Goal: Communication & Community: Answer question/provide support

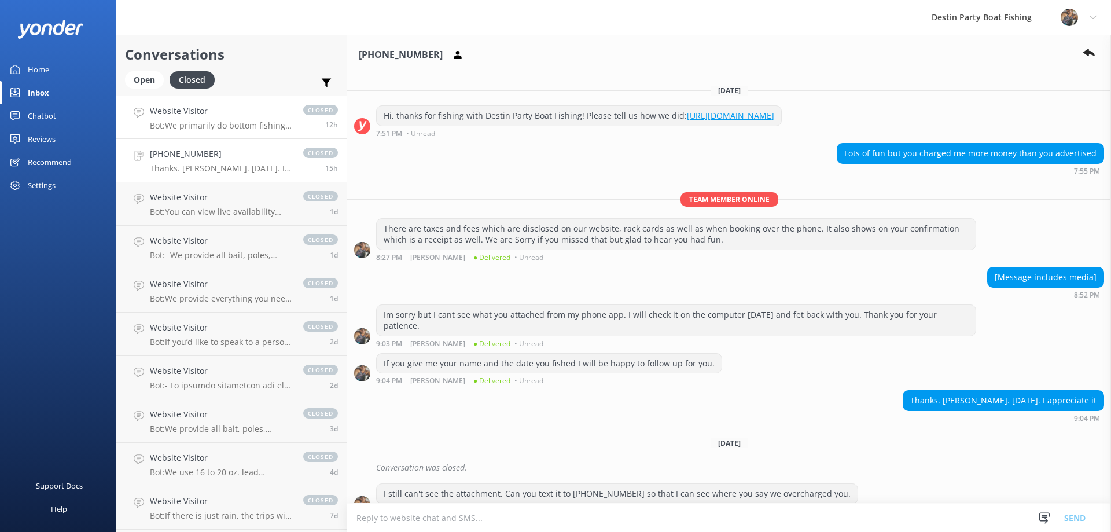
scroll to position [29, 0]
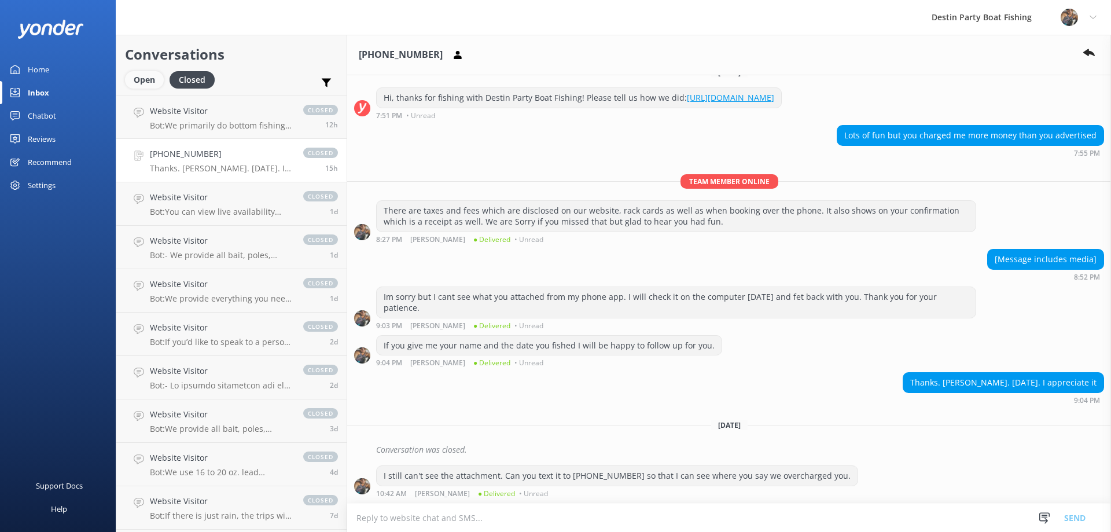
click at [143, 76] on div "Open" at bounding box center [144, 79] width 39 height 17
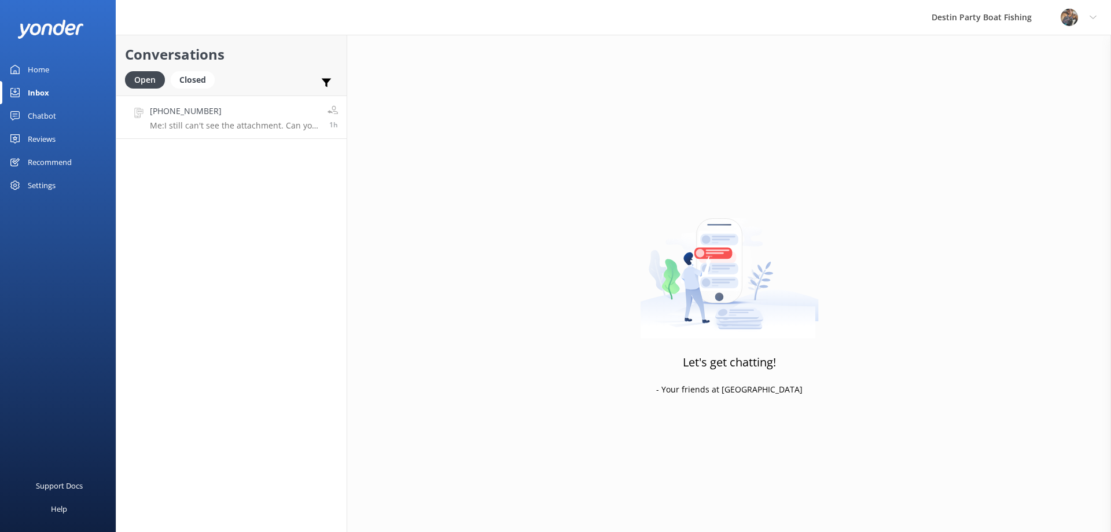
click at [225, 111] on h4 "[PHONE_NUMBER]" at bounding box center [234, 111] width 169 height 13
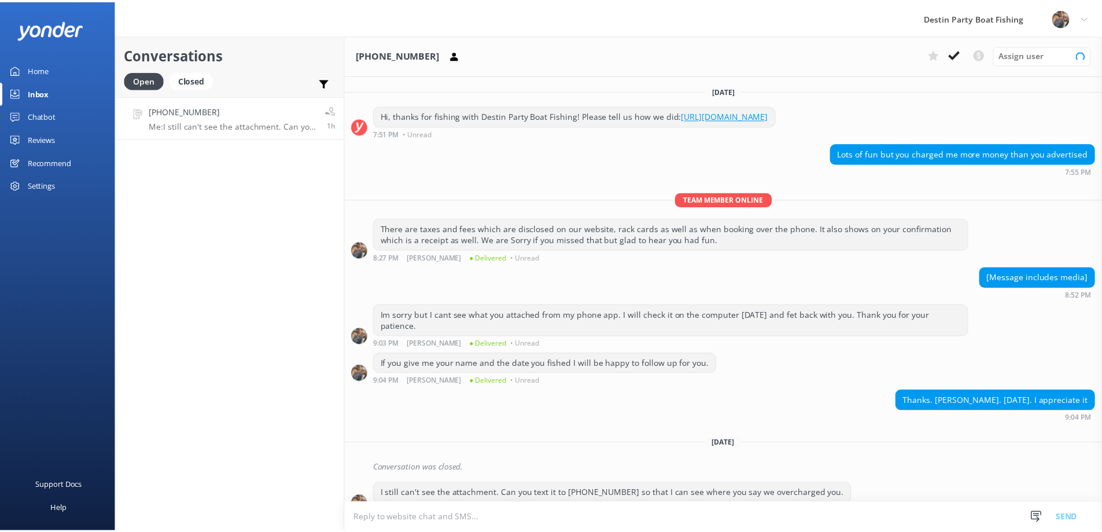
scroll to position [29, 0]
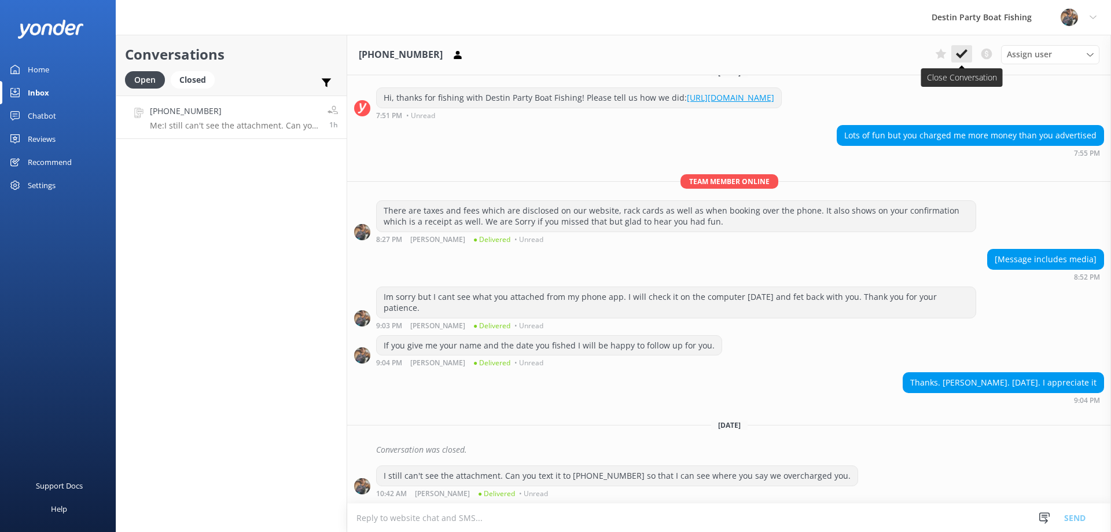
click at [960, 49] on icon at bounding box center [962, 54] width 12 height 12
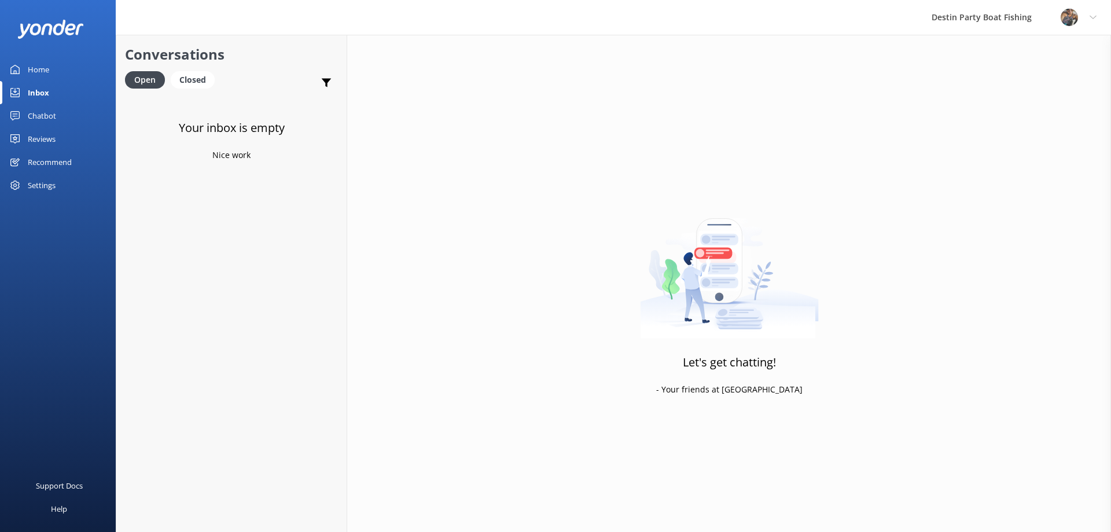
click at [46, 64] on div "Home" at bounding box center [38, 69] width 21 height 23
